Goal: Navigation & Orientation: Find specific page/section

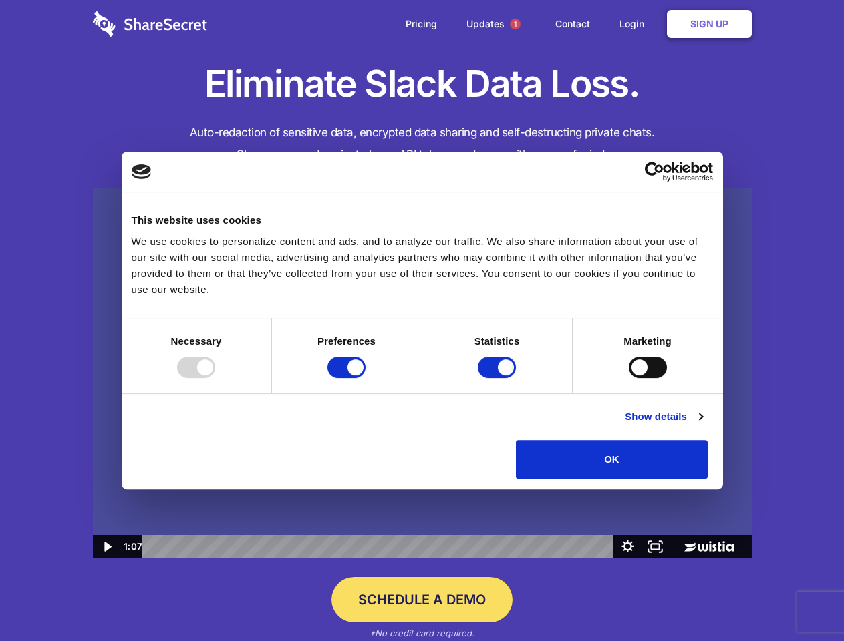
click at [422, 321] on img at bounding box center [422, 373] width 659 height 371
click at [215, 378] on div at bounding box center [196, 367] width 38 height 21
click at [366, 378] on input "Preferences" at bounding box center [346, 367] width 38 height 21
checkbox input "false"
click at [498, 378] on input "Statistics" at bounding box center [497, 367] width 38 height 21
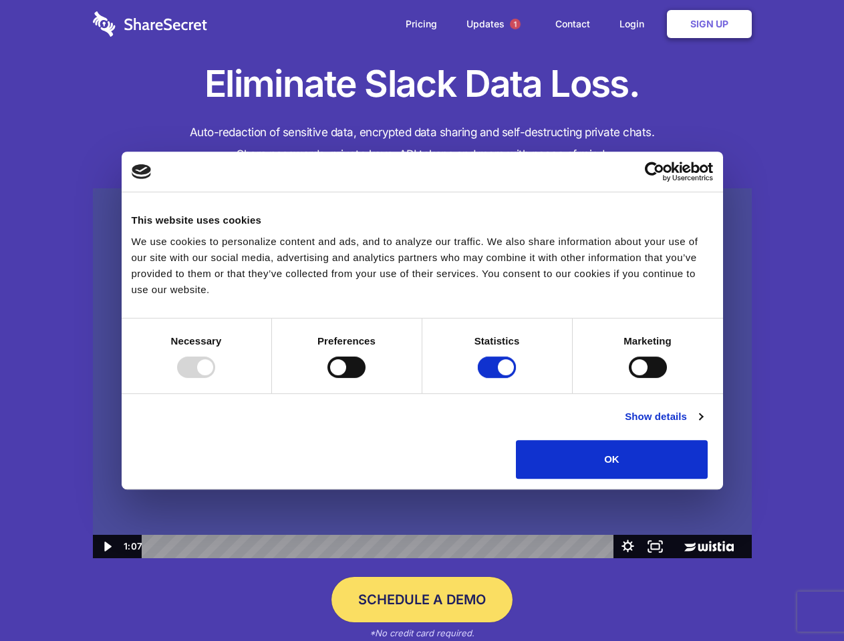
checkbox input "false"
click at [629, 378] on input "Marketing" at bounding box center [648, 367] width 38 height 21
checkbox input "true"
click at [702, 425] on link "Show details" at bounding box center [664, 417] width 78 height 16
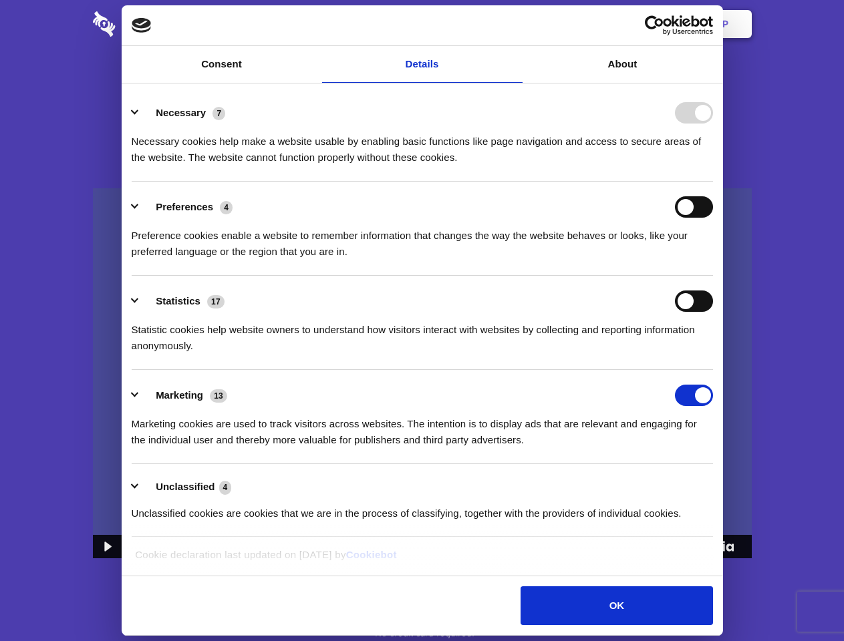
click at [713, 182] on li "Necessary 7 Necessary cookies help make a website usable by enabling basic func…" at bounding box center [422, 135] width 581 height 94
click at [515, 24] on span "1" at bounding box center [515, 24] width 11 height 11
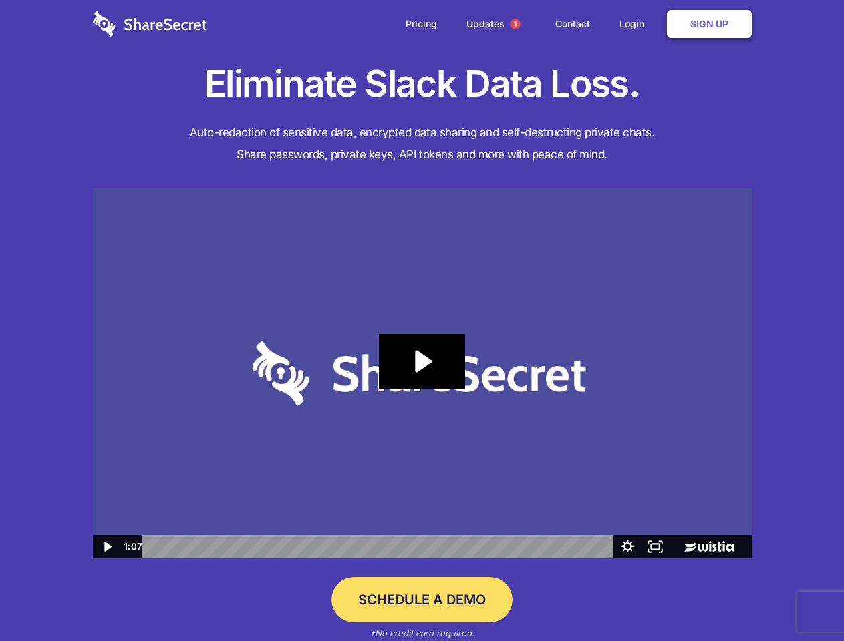
click at [422, 374] on icon "Play Video: Sharesecret Slack Extension" at bounding box center [422, 361] width 86 height 55
